Goal: Transaction & Acquisition: Download file/media

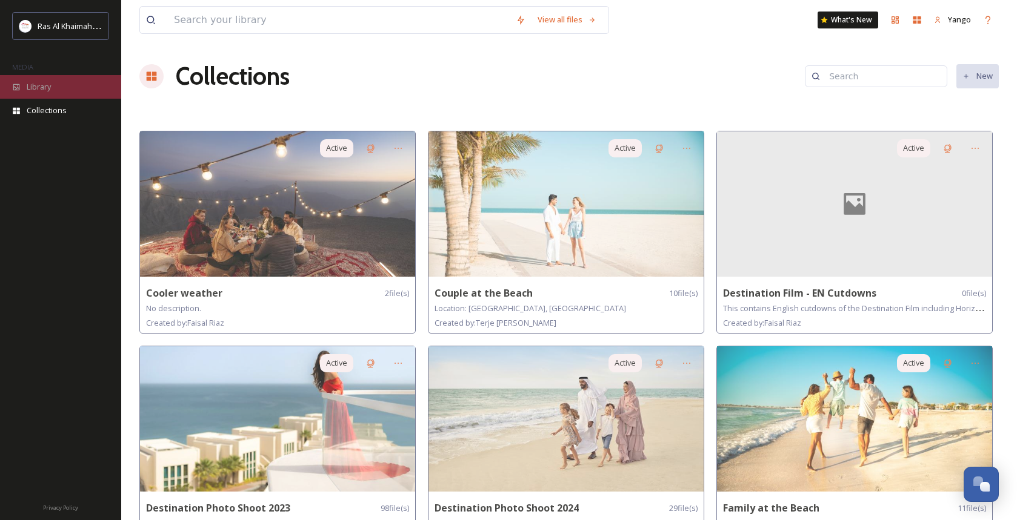
click at [63, 88] on div "Library" at bounding box center [60, 87] width 121 height 24
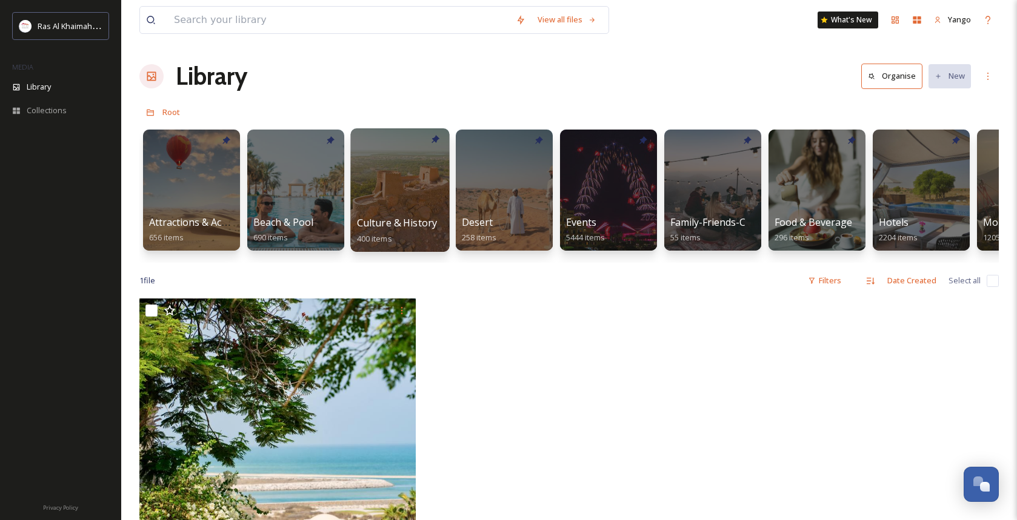
click at [410, 185] on div at bounding box center [399, 190] width 99 height 124
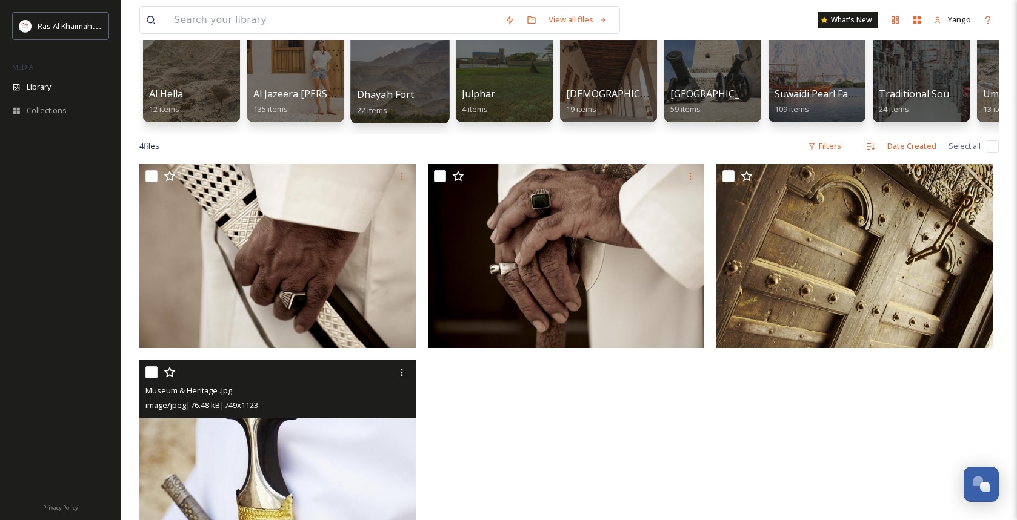
scroll to position [13, 0]
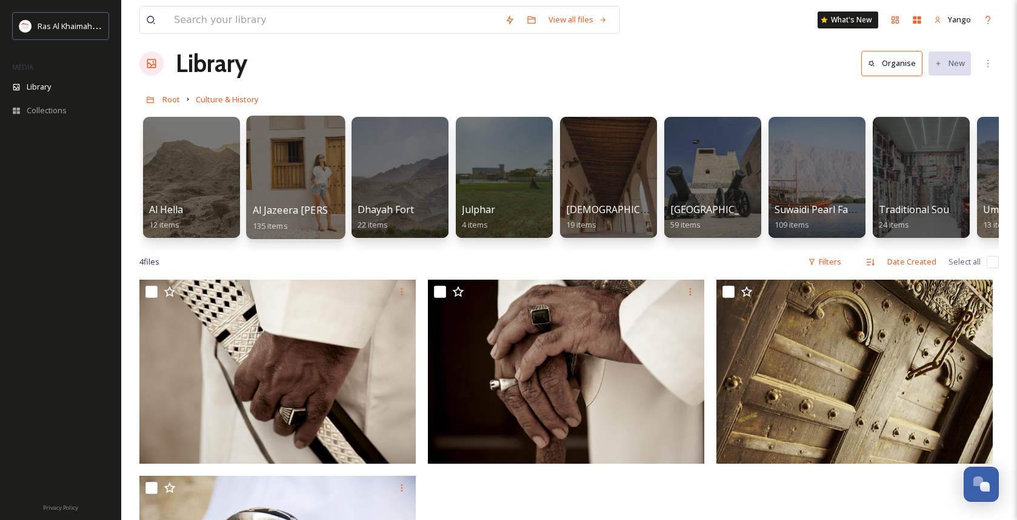
click at [295, 190] on div at bounding box center [295, 178] width 99 height 124
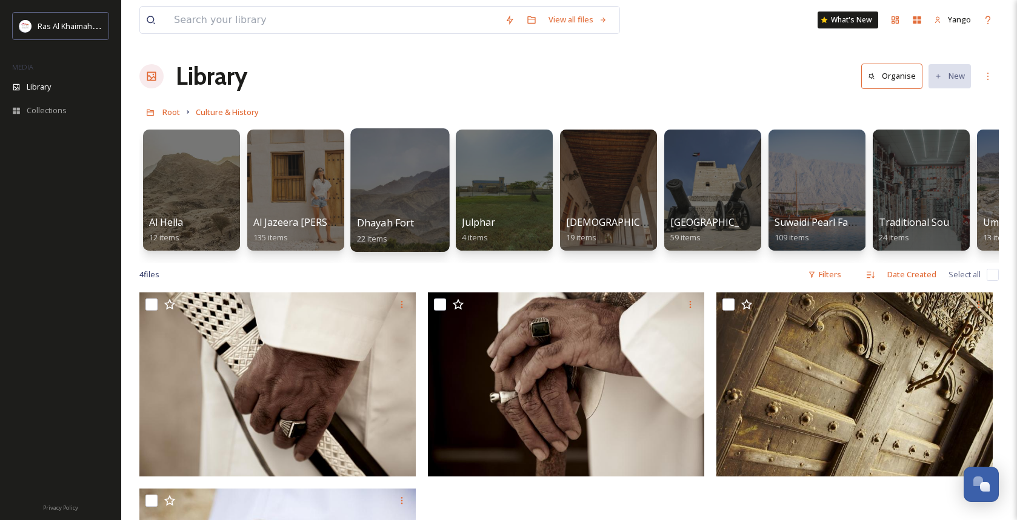
click at [409, 193] on div at bounding box center [399, 190] width 99 height 124
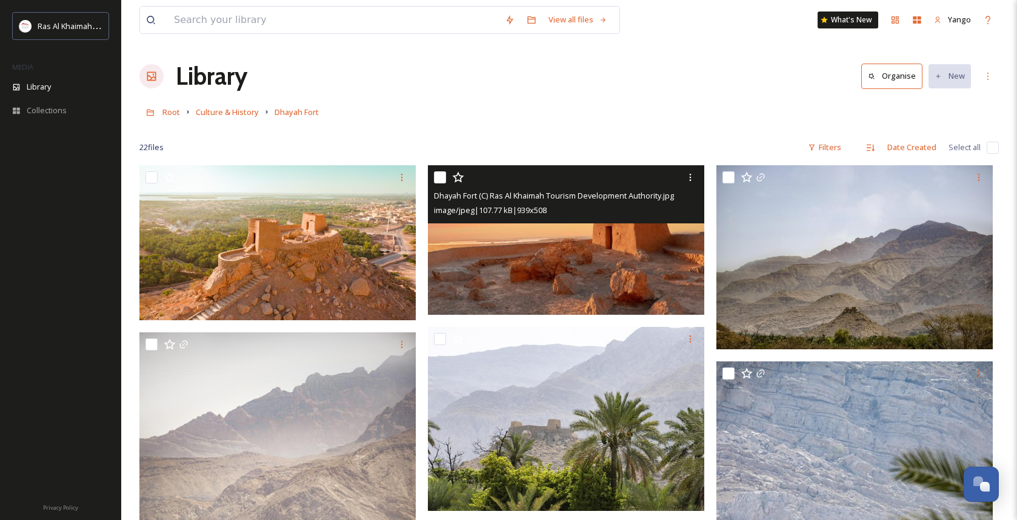
click at [548, 254] on img at bounding box center [566, 240] width 276 height 150
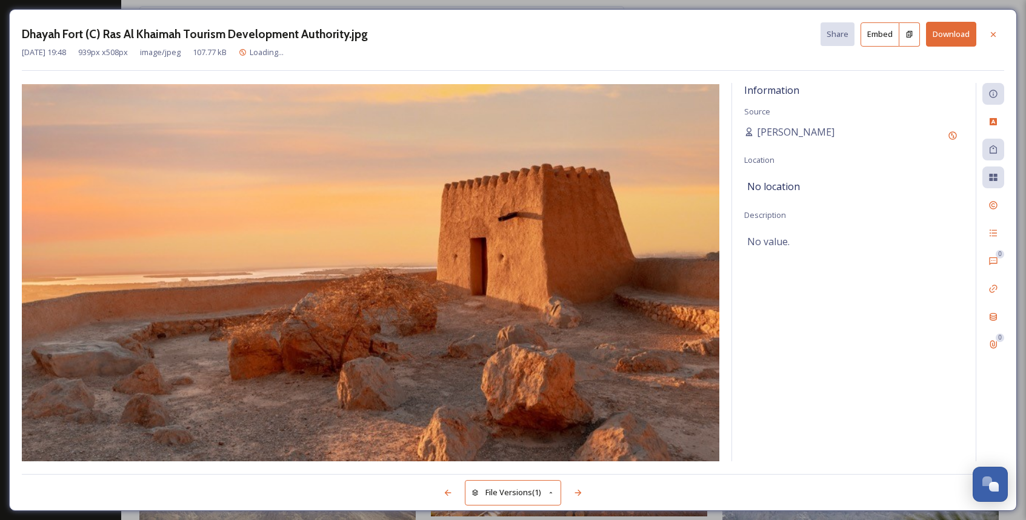
click at [861, 39] on button "Download" at bounding box center [951, 34] width 50 height 25
click at [583, 468] on icon at bounding box center [578, 493] width 10 height 10
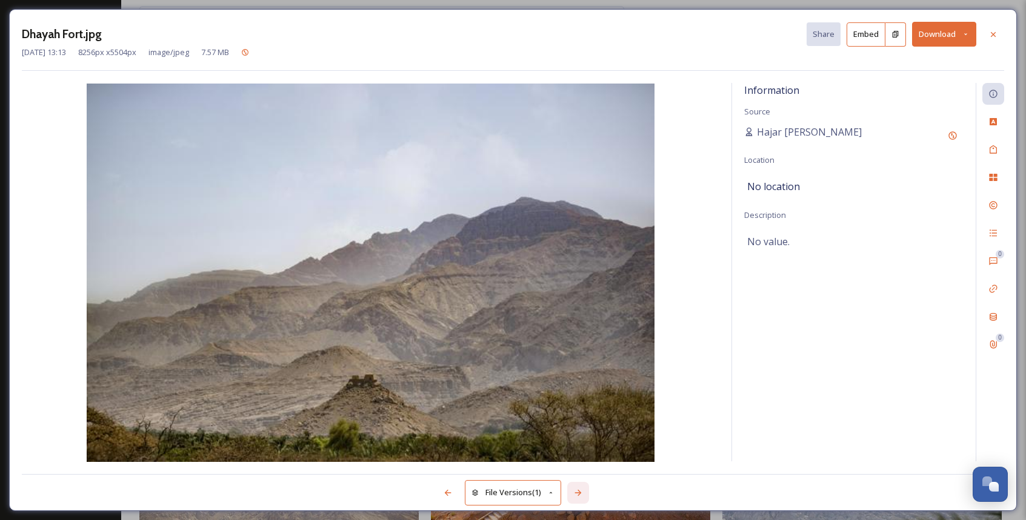
click at [583, 468] on icon at bounding box center [578, 493] width 10 height 10
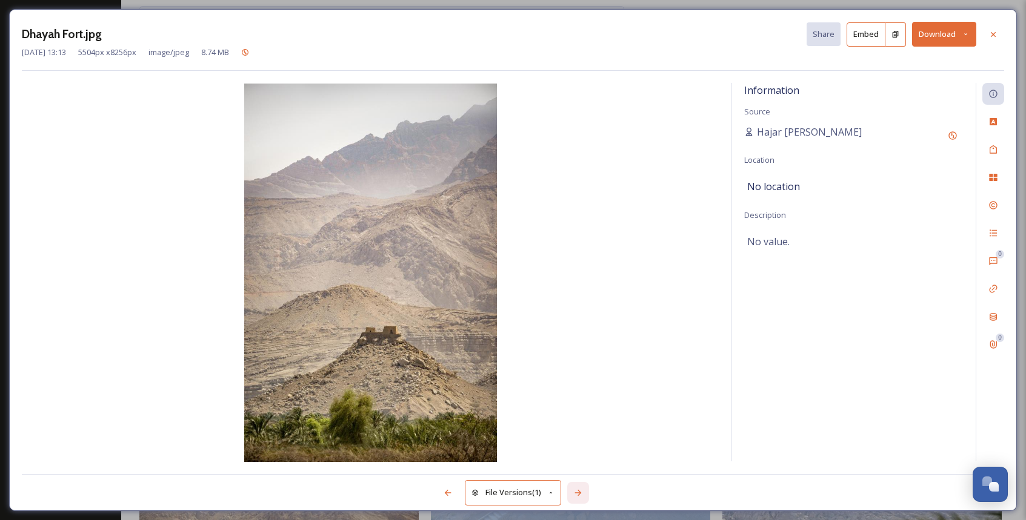
click at [583, 468] on icon at bounding box center [578, 493] width 10 height 10
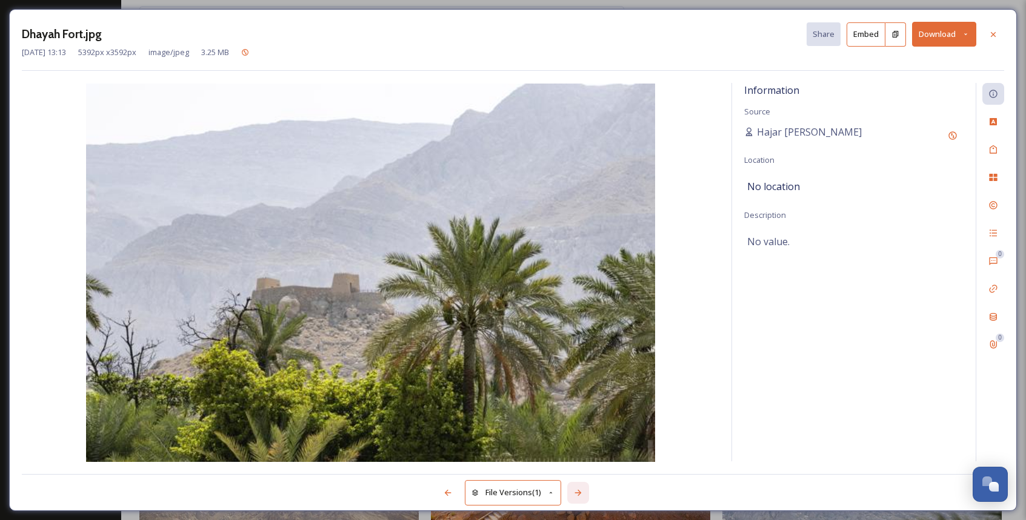
click at [583, 468] on icon at bounding box center [578, 493] width 10 height 10
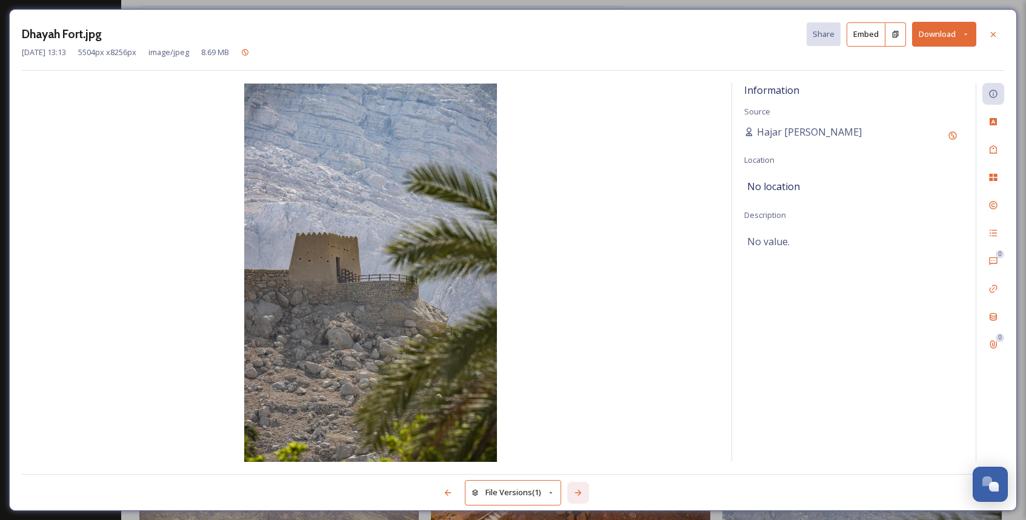
click at [583, 468] on icon at bounding box center [578, 493] width 10 height 10
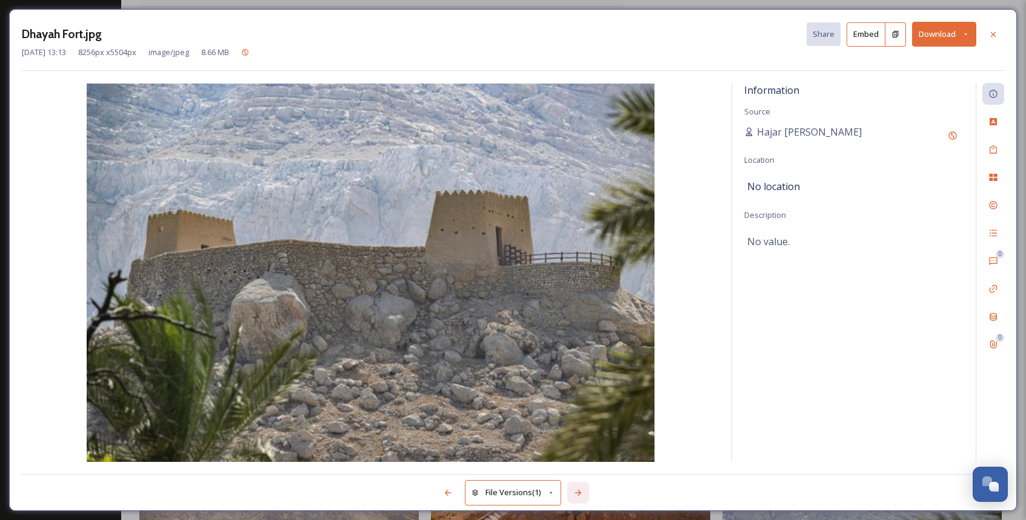
click at [583, 468] on icon at bounding box center [578, 493] width 10 height 10
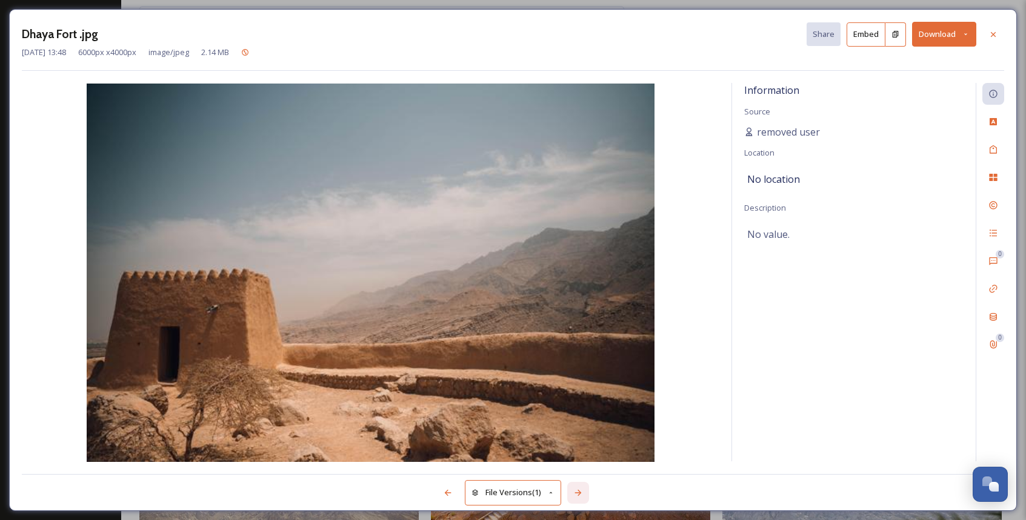
click at [583, 468] on icon at bounding box center [578, 493] width 10 height 10
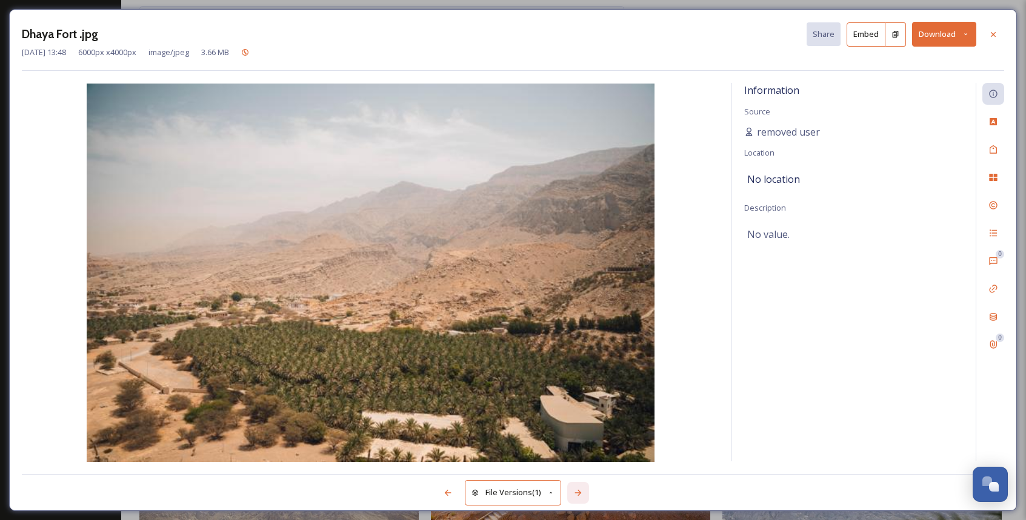
click at [583, 468] on icon at bounding box center [578, 493] width 10 height 10
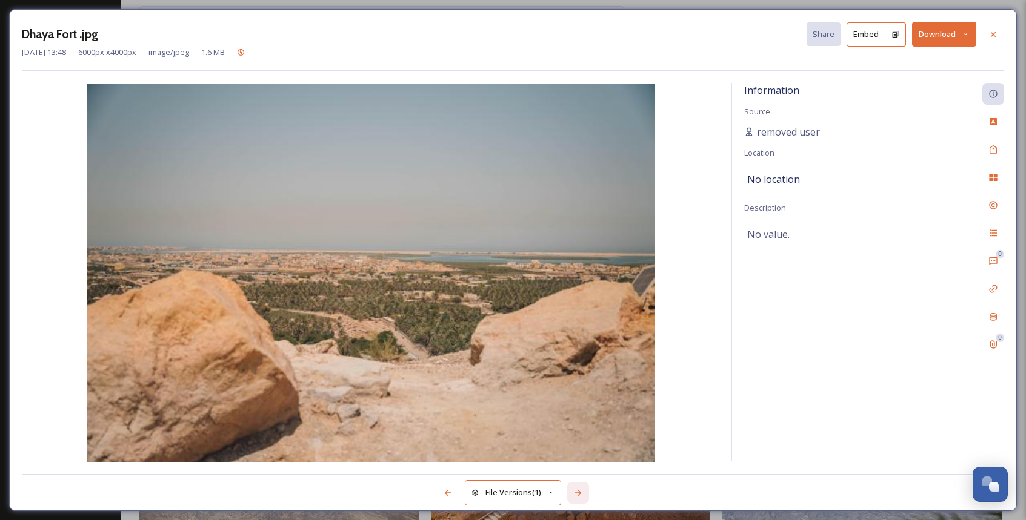
click at [583, 468] on icon at bounding box center [578, 493] width 10 height 10
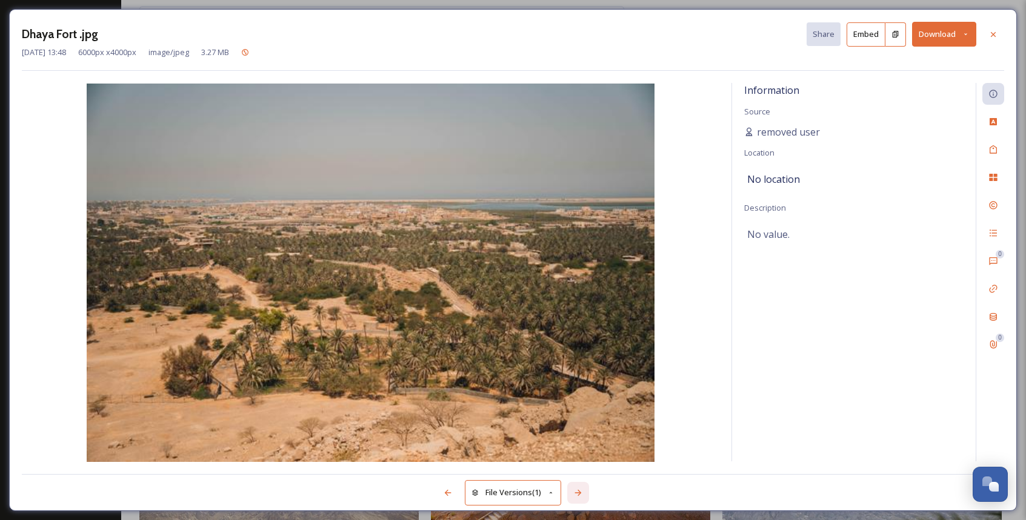
click at [583, 468] on icon at bounding box center [578, 493] width 10 height 10
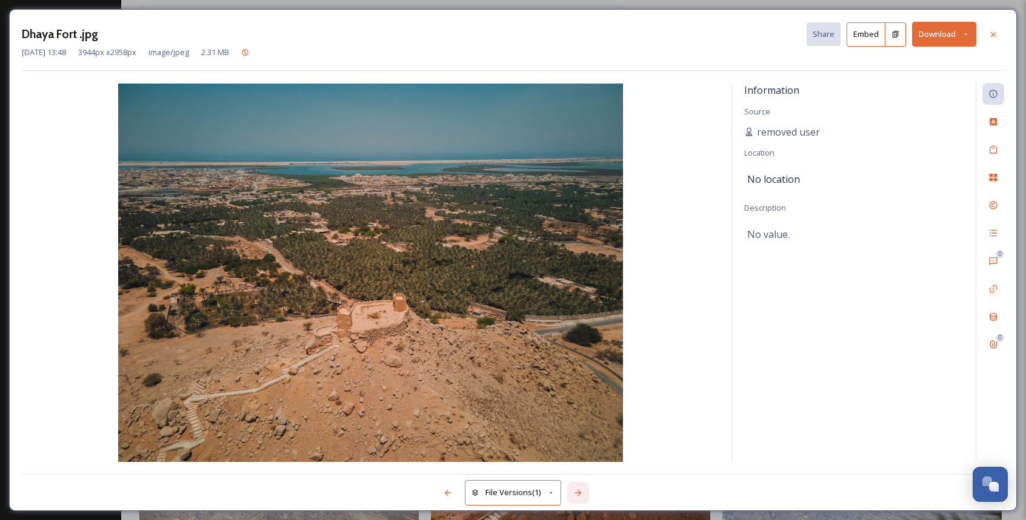
click at [583, 468] on icon at bounding box center [578, 493] width 10 height 10
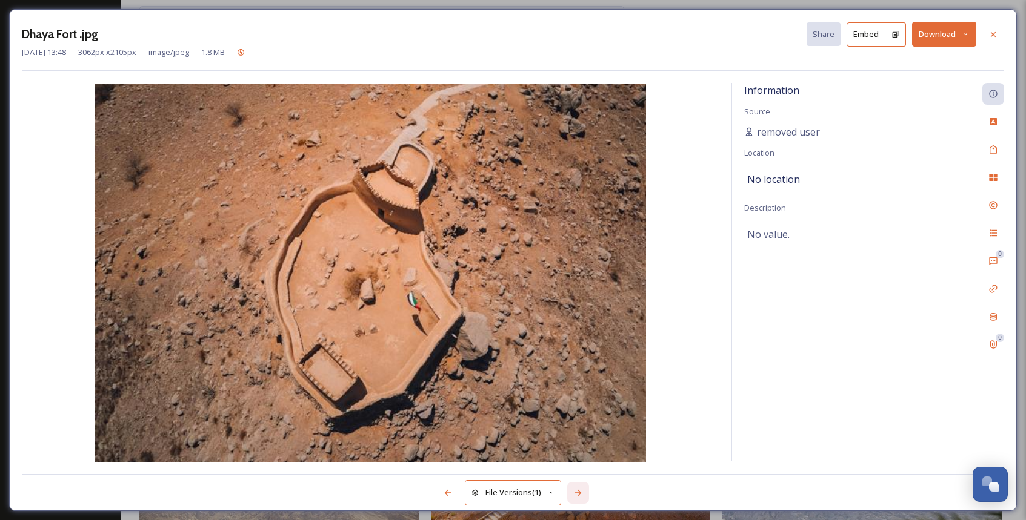
click at [583, 468] on icon at bounding box center [578, 493] width 10 height 10
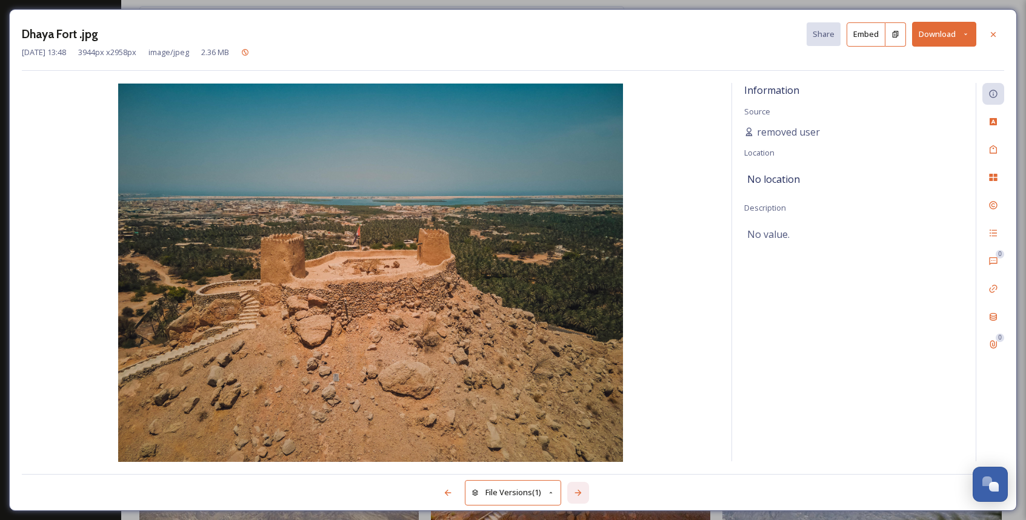
click at [583, 468] on icon at bounding box center [578, 493] width 10 height 10
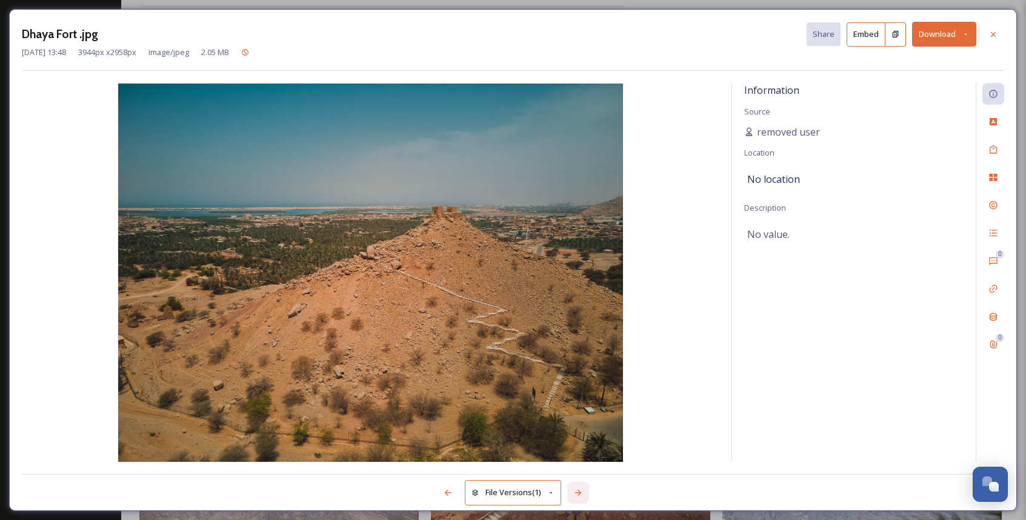
click at [583, 468] on icon at bounding box center [578, 493] width 10 height 10
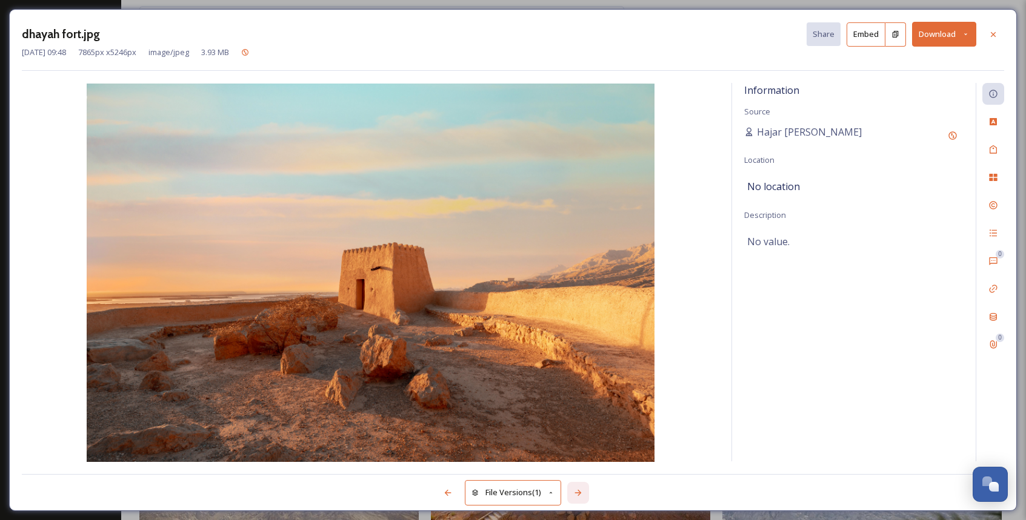
click at [583, 468] on icon at bounding box center [578, 493] width 10 height 10
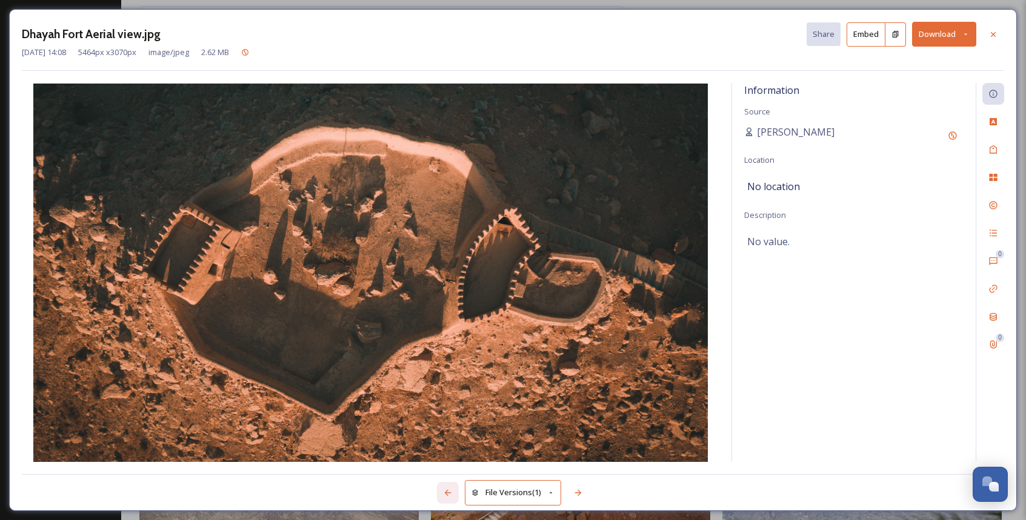
click at [453, 468] on div at bounding box center [448, 493] width 22 height 22
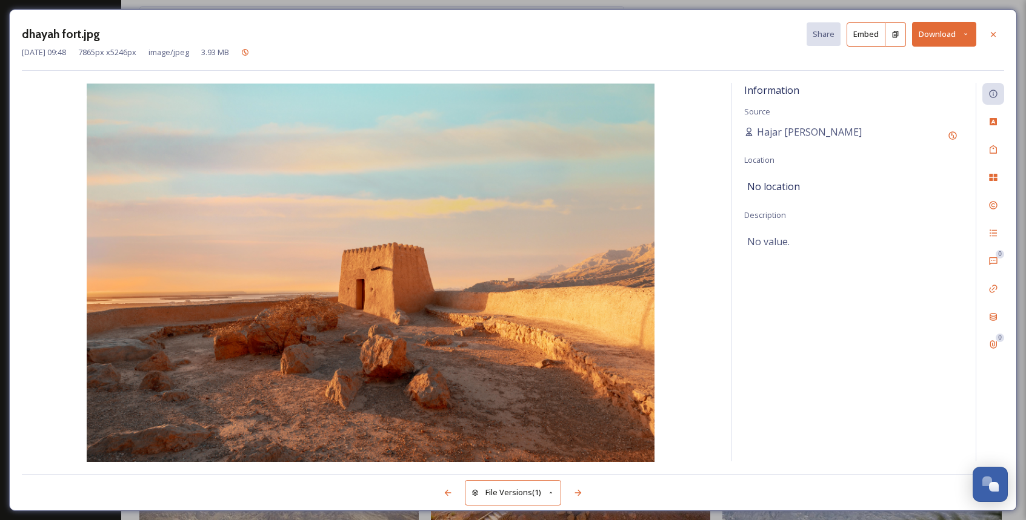
click at [861, 32] on button "Download" at bounding box center [944, 34] width 64 height 25
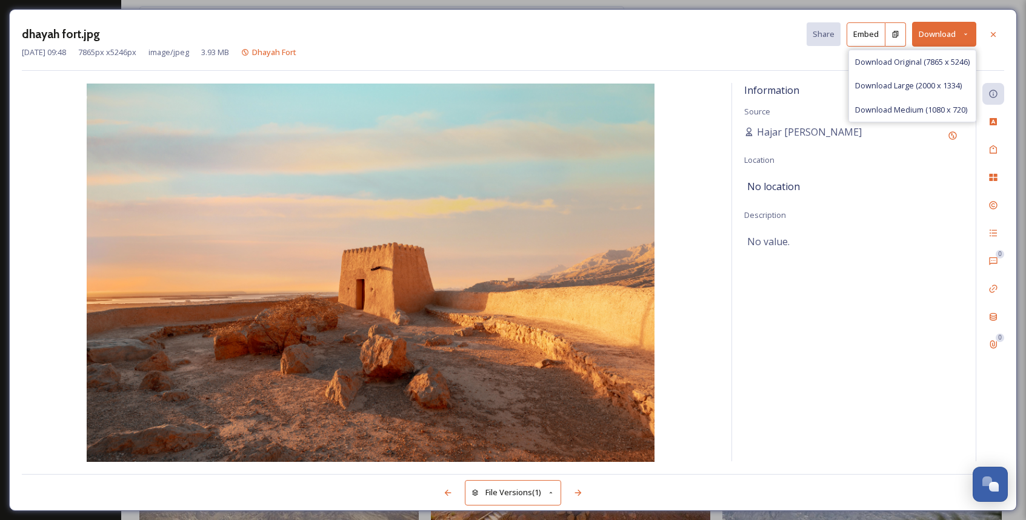
click at [789, 51] on div "[DATE] 09:48 7865 px x 5246 px image/jpeg 3.93 MB Dhayah Fort" at bounding box center [513, 53] width 982 height 12
click at [861, 27] on button "Download" at bounding box center [944, 34] width 64 height 25
click at [861, 79] on div "Download Large (2000 x 1334)" at bounding box center [912, 86] width 127 height 24
